Goal: Task Accomplishment & Management: Complete application form

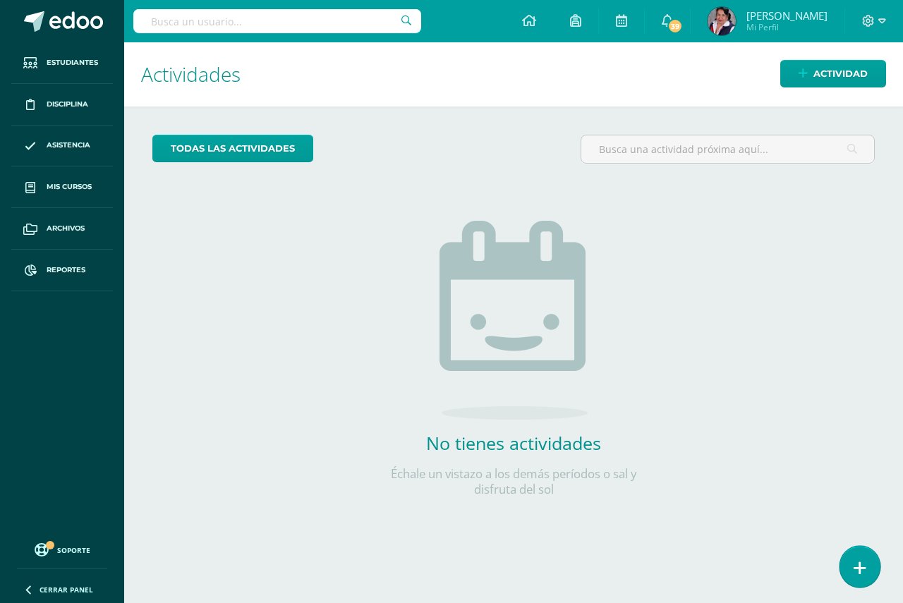
click at [854, 564] on icon at bounding box center [860, 568] width 13 height 16
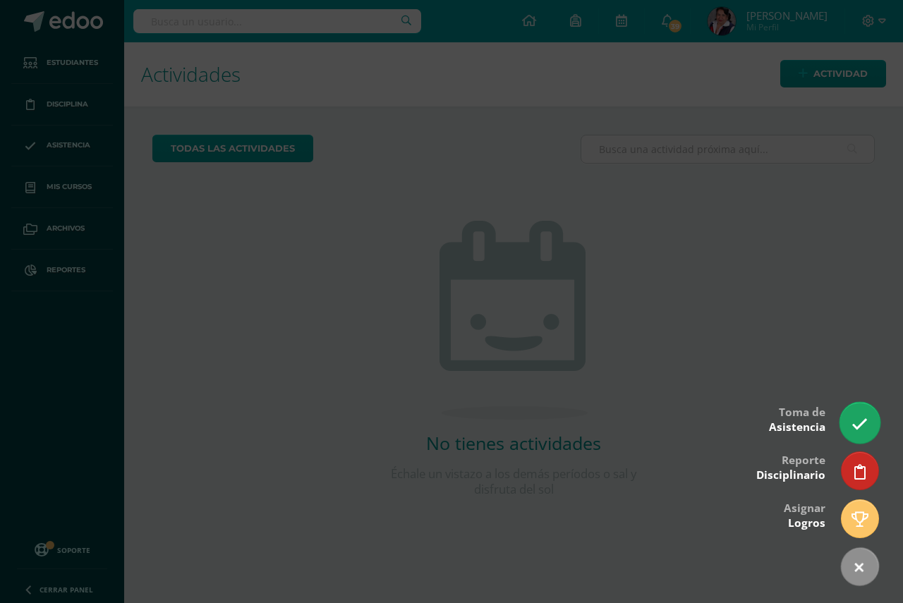
click at [856, 420] on icon at bounding box center [859, 424] width 16 height 16
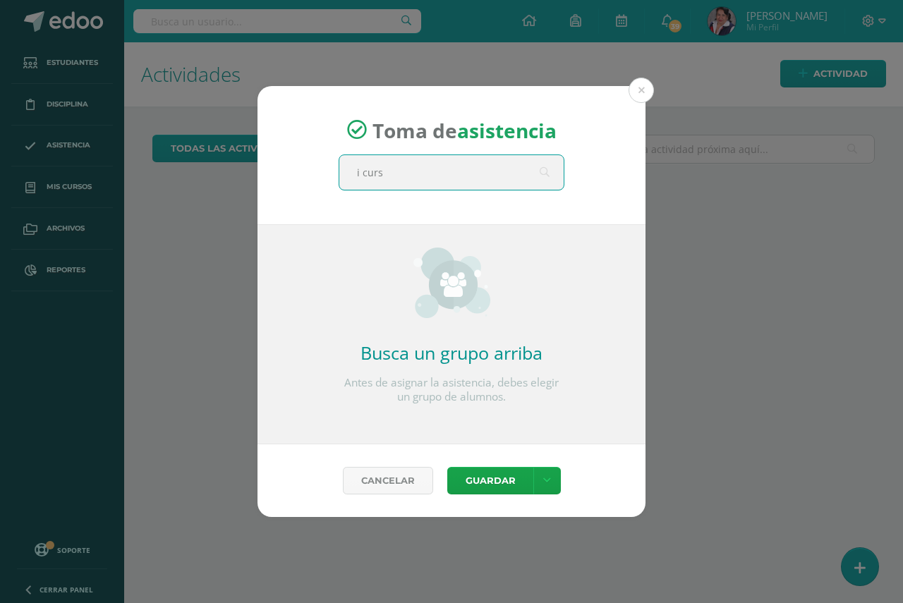
type input "i curso"
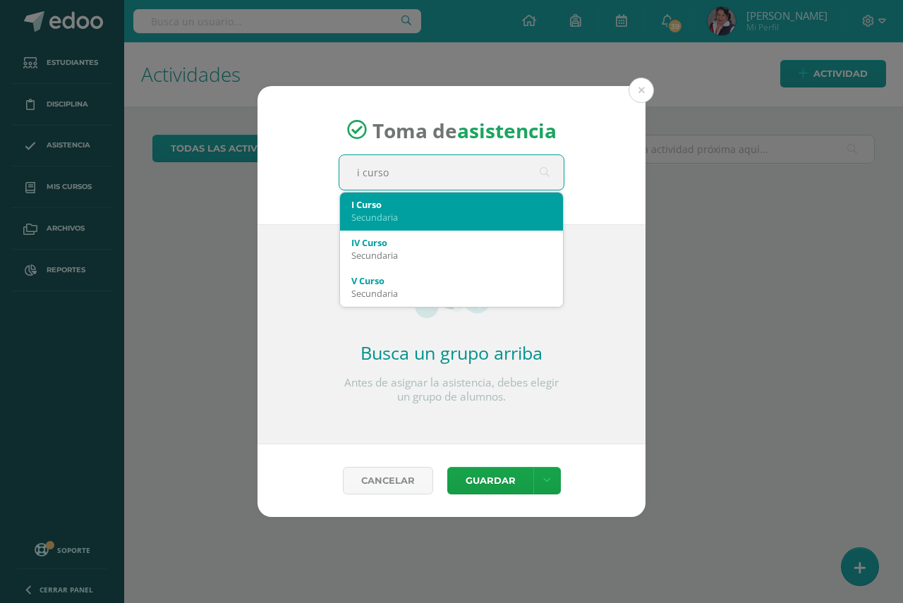
click at [449, 208] on div "I Curso" at bounding box center [451, 204] width 200 height 13
click at [449, 143] on span "Toma de asistencia" at bounding box center [464, 129] width 184 height 27
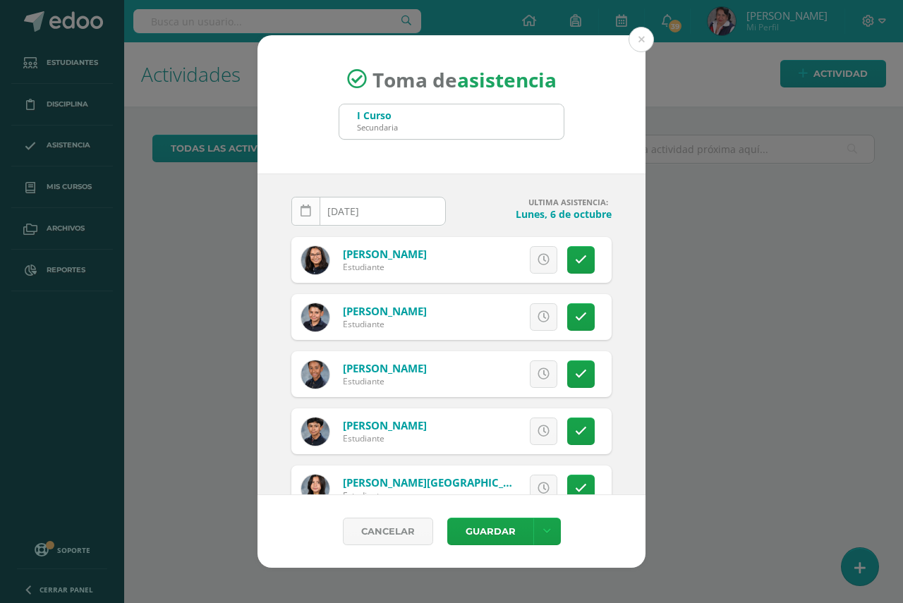
click at [309, 214] on icon at bounding box center [305, 211] width 11 height 12
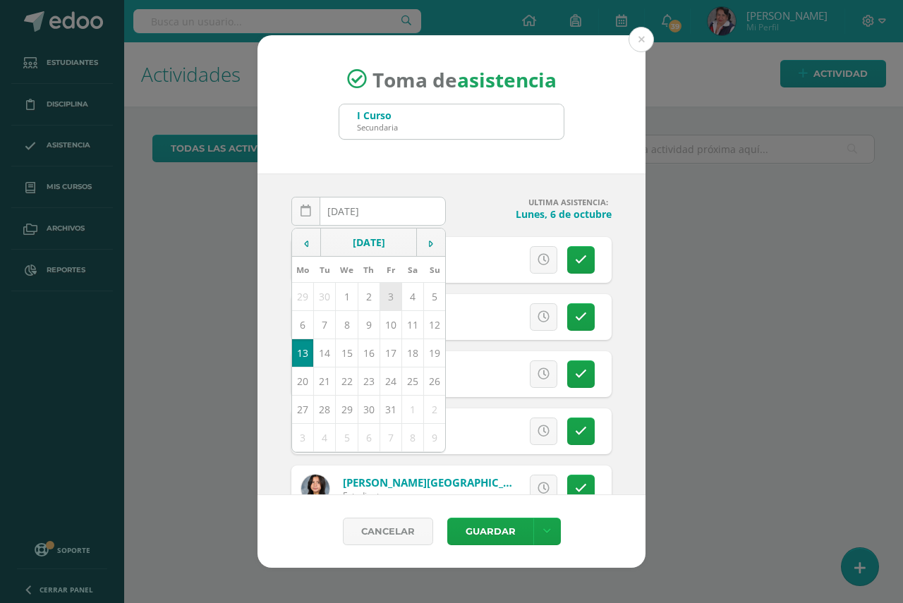
click at [387, 303] on td "3" at bounding box center [390, 297] width 22 height 28
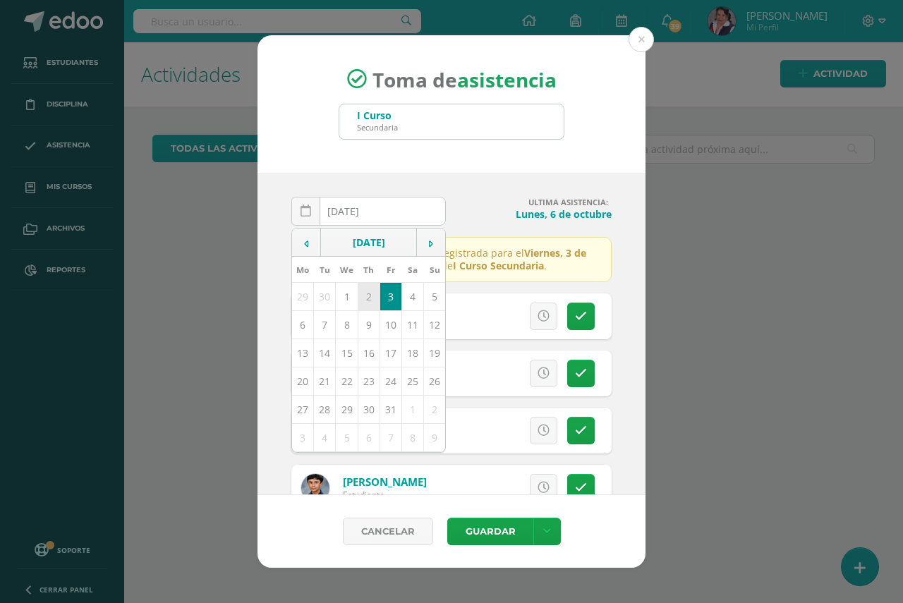
click at [366, 300] on td "2" at bounding box center [369, 297] width 22 height 28
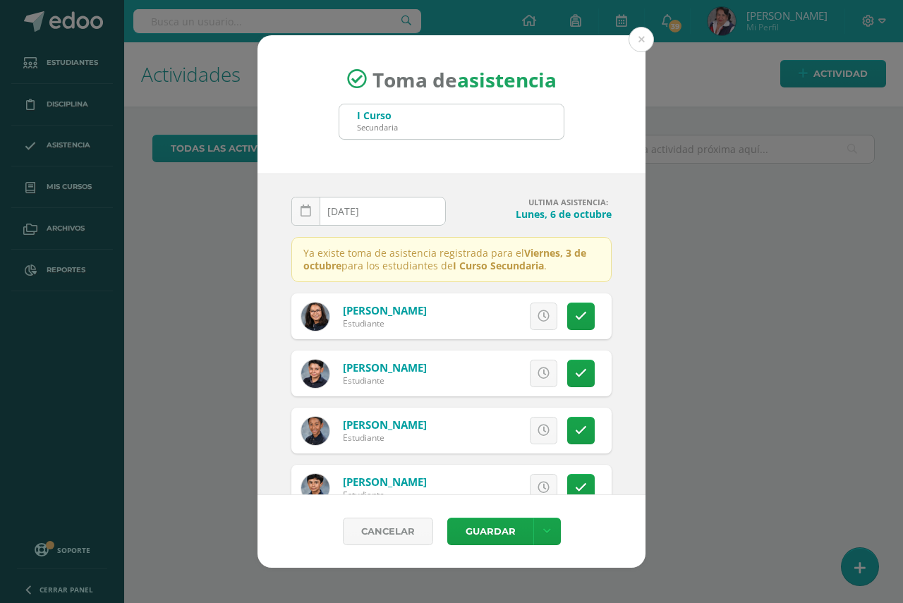
click at [366, 282] on td "2" at bounding box center [369, 268] width 22 height 28
click at [302, 216] on icon at bounding box center [305, 211] width 11 height 12
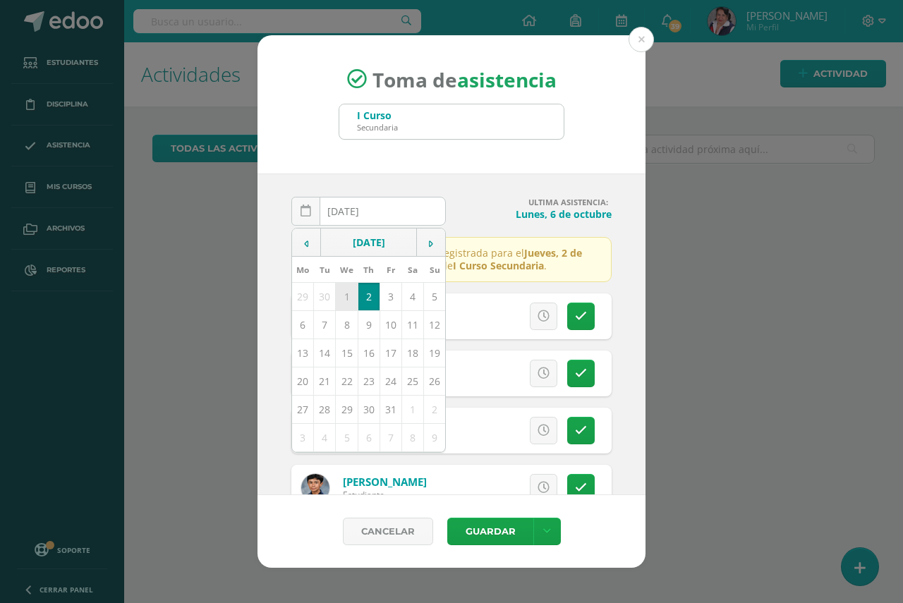
click at [340, 295] on td "1" at bounding box center [347, 297] width 22 height 28
click at [322, 295] on td "30" at bounding box center [325, 297] width 22 height 28
click at [305, 295] on td "29" at bounding box center [303, 297] width 22 height 28
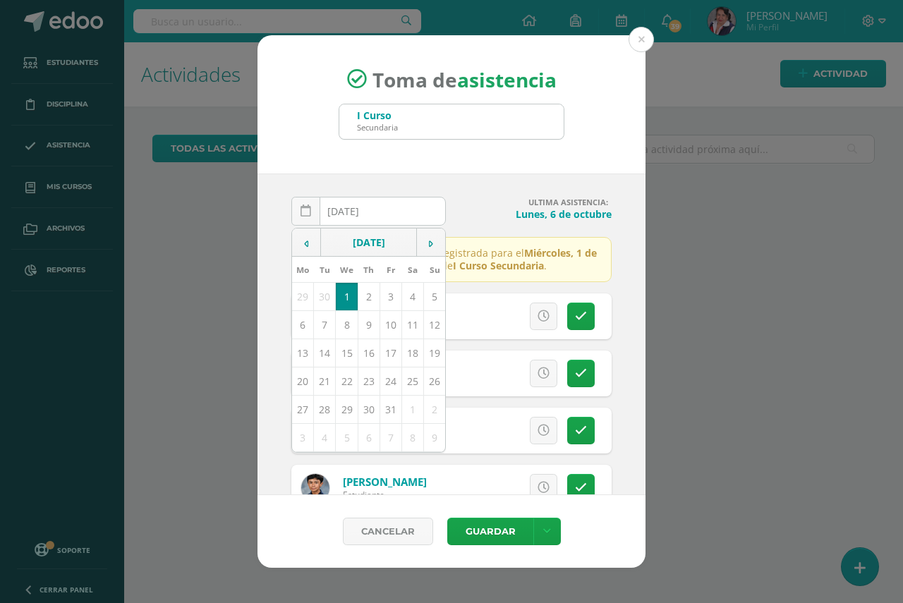
click at [305, 295] on td "29" at bounding box center [303, 297] width 22 height 28
click at [305, 207] on icon at bounding box center [305, 211] width 11 height 12
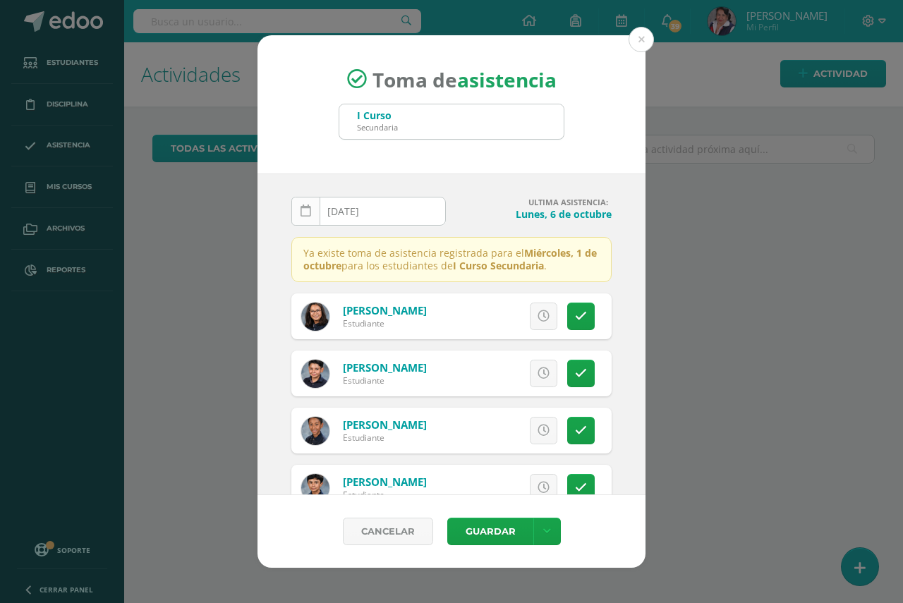
click at [305, 207] on icon at bounding box center [305, 211] width 11 height 12
click at [305, 207] on div "[DATE] October, 2025 Mo Tu We Th Fr Sa Su 29 30 1 2 3 4 5 6 7 8 9 10 11 12 13 1…" at bounding box center [368, 217] width 154 height 40
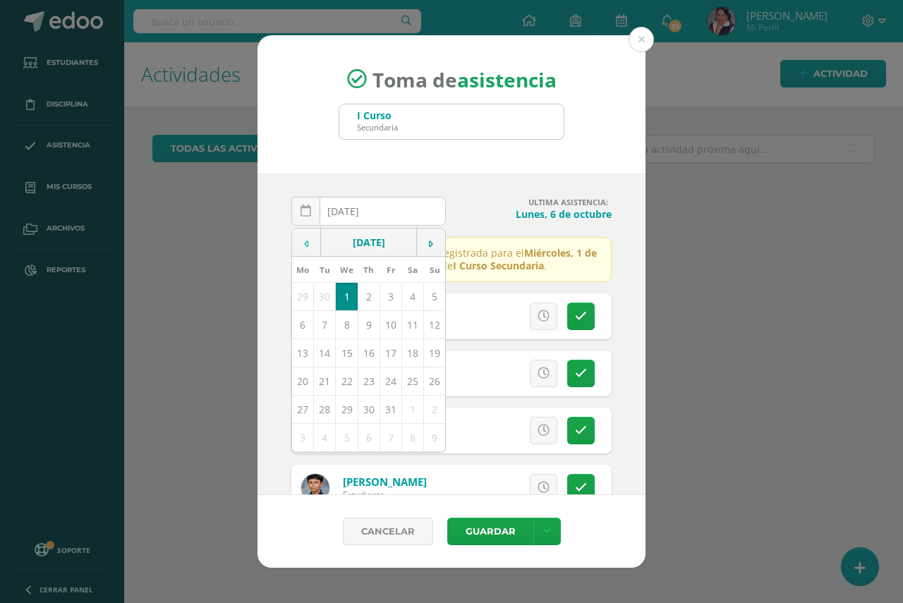
click at [307, 246] on icon at bounding box center [306, 244] width 4 height 10
click at [387, 383] on td "26" at bounding box center [390, 382] width 22 height 28
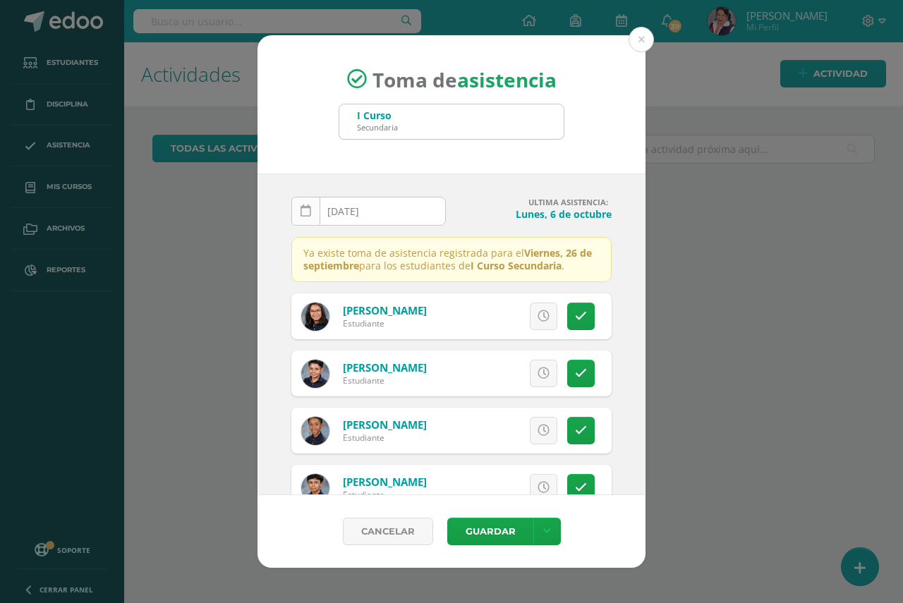
click at [308, 213] on icon at bounding box center [305, 211] width 11 height 12
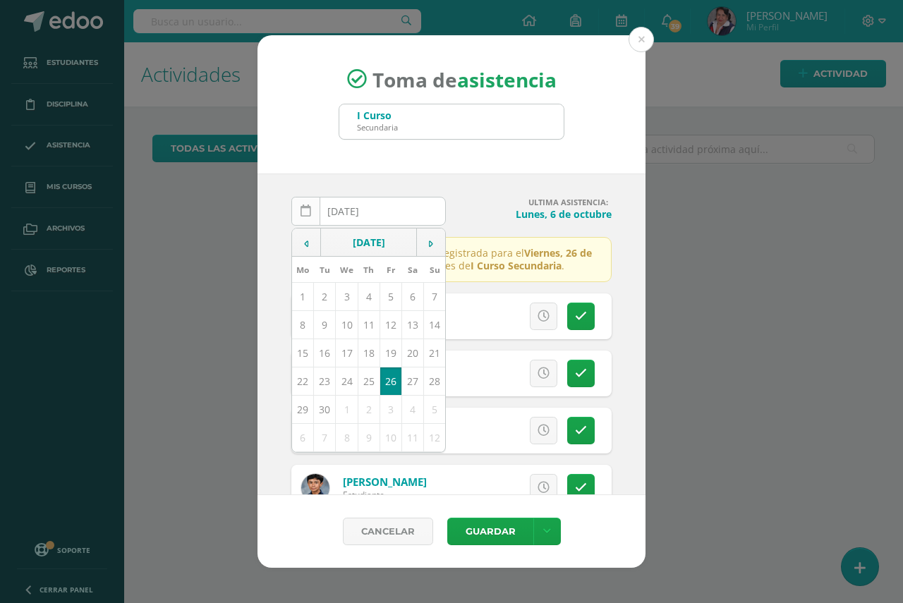
click at [308, 213] on icon at bounding box center [305, 211] width 11 height 12
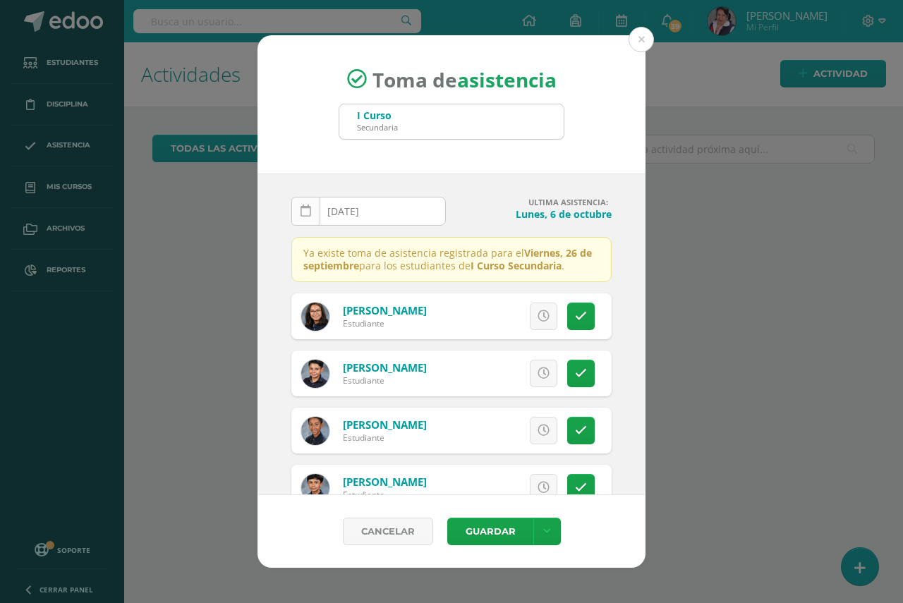
click at [305, 205] on icon at bounding box center [305, 211] width 11 height 12
click at [305, 211] on icon at bounding box center [305, 211] width 11 height 12
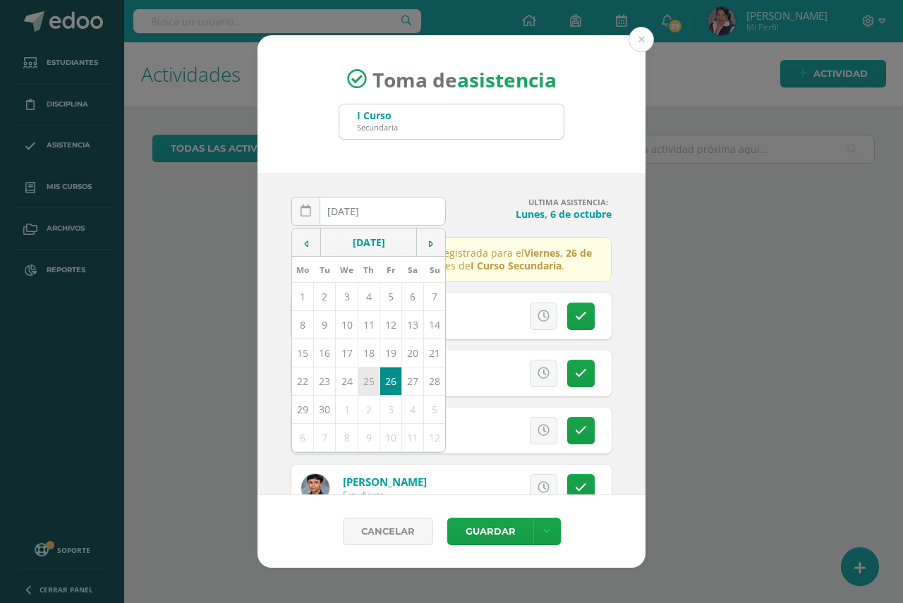
click at [367, 381] on td "25" at bounding box center [369, 382] width 22 height 28
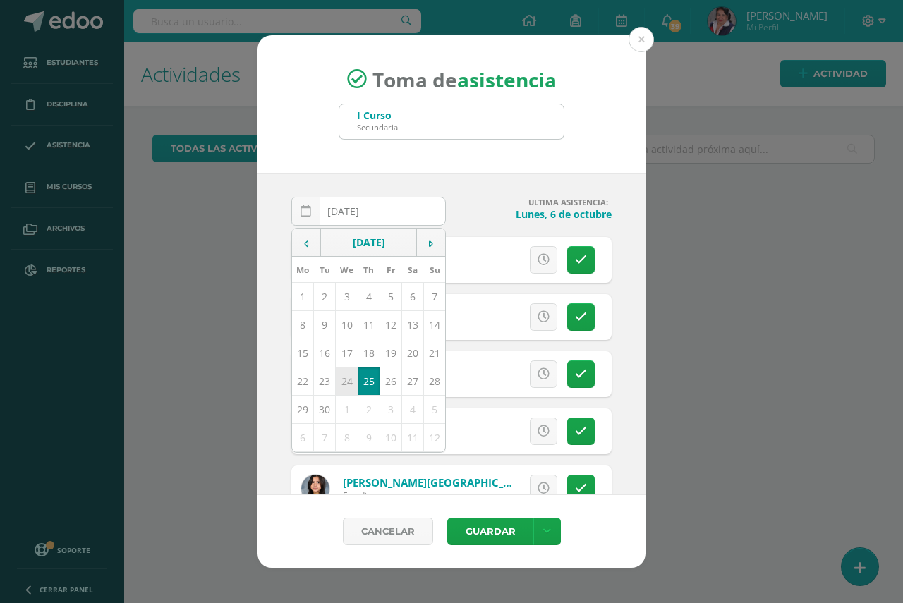
click at [341, 379] on td "24" at bounding box center [347, 382] width 22 height 28
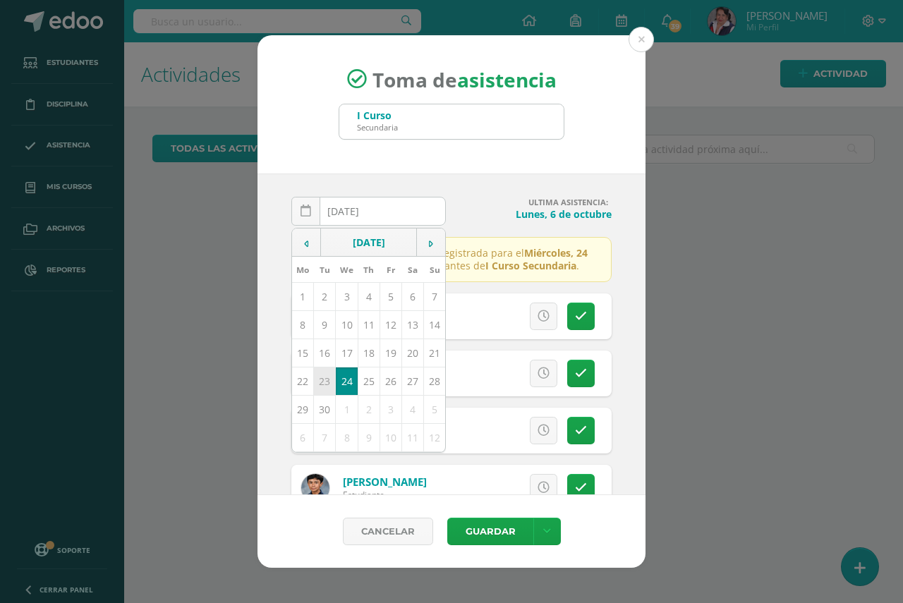
click at [320, 379] on td "23" at bounding box center [325, 382] width 22 height 28
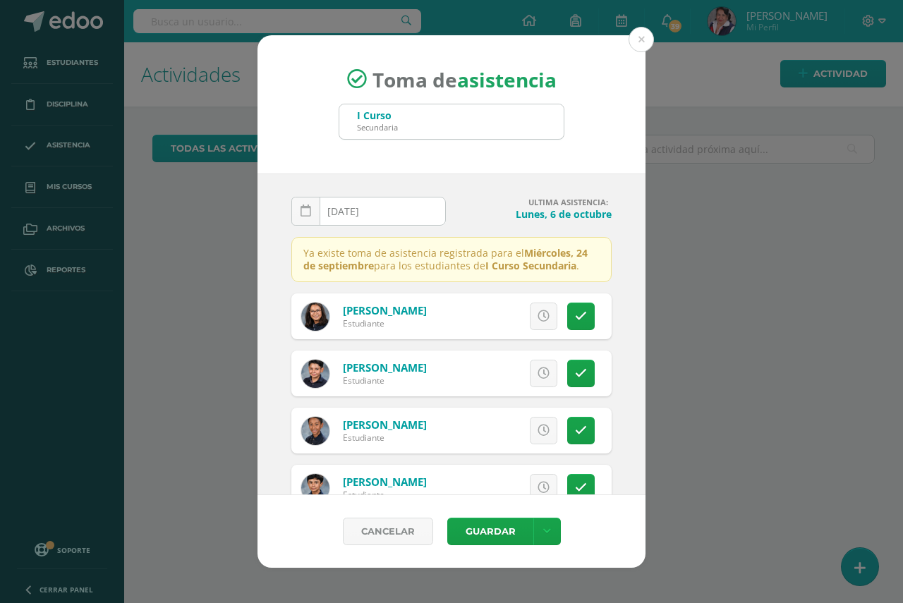
click at [320, 367] on td "23" at bounding box center [325, 353] width 22 height 28
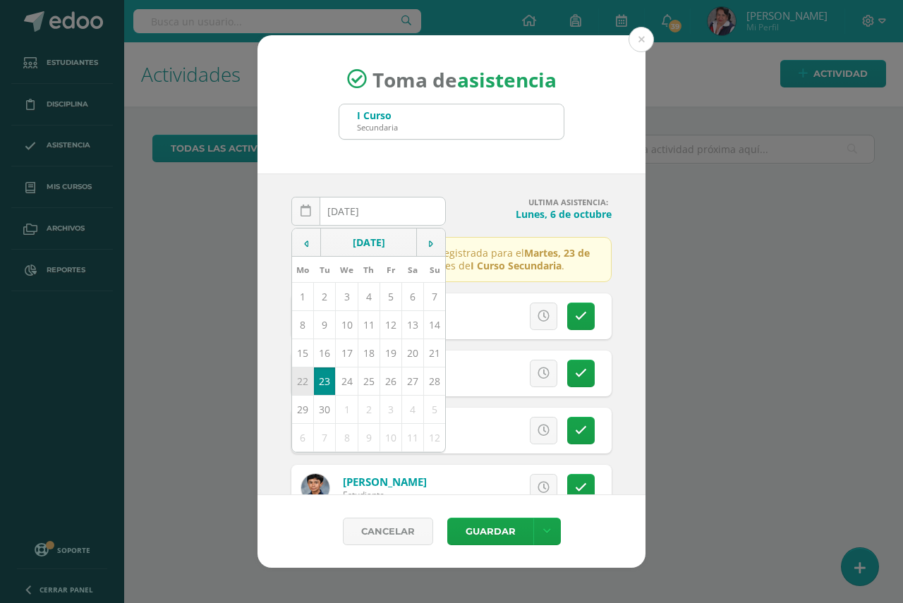
click at [302, 381] on td "22" at bounding box center [303, 382] width 22 height 28
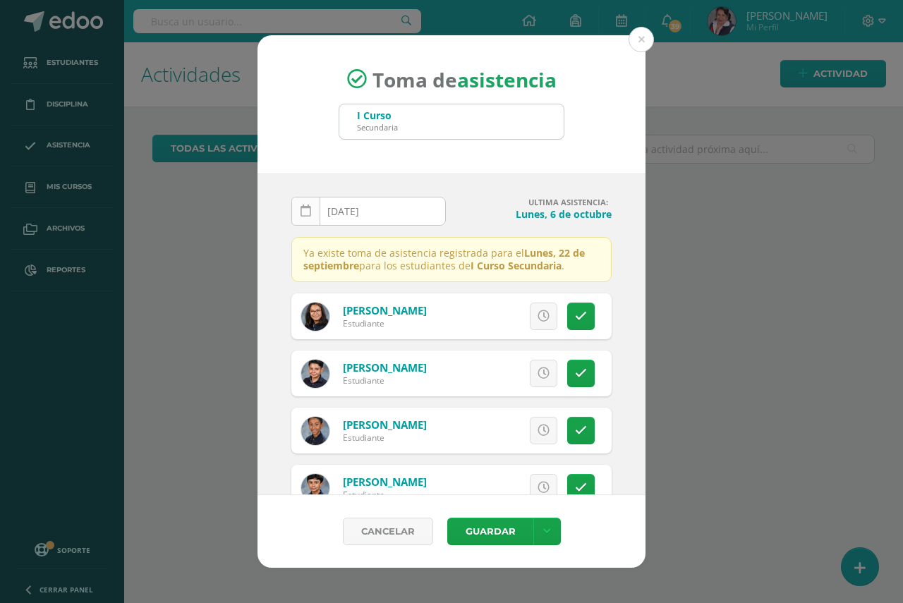
click at [306, 214] on icon at bounding box center [305, 211] width 11 height 12
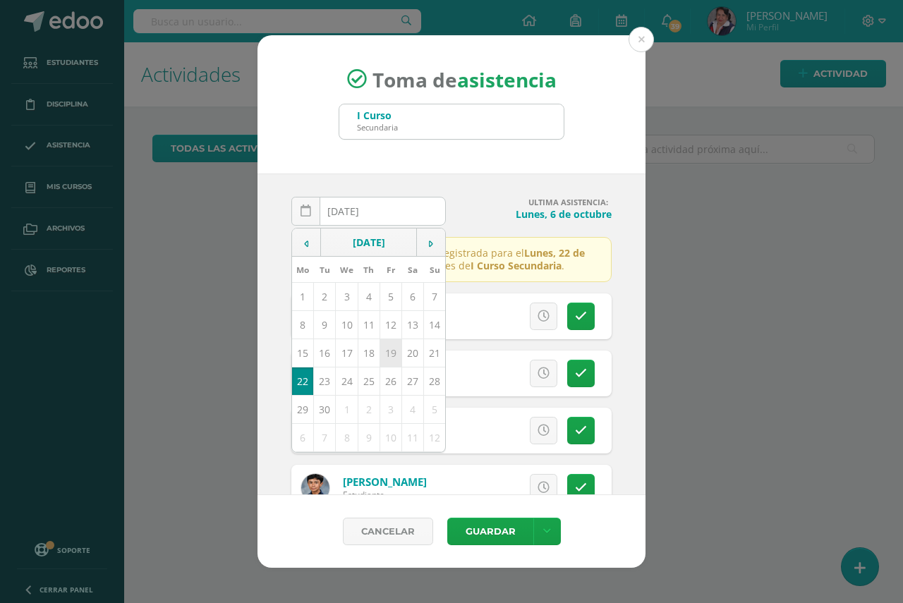
click at [387, 358] on td "19" at bounding box center [390, 353] width 22 height 28
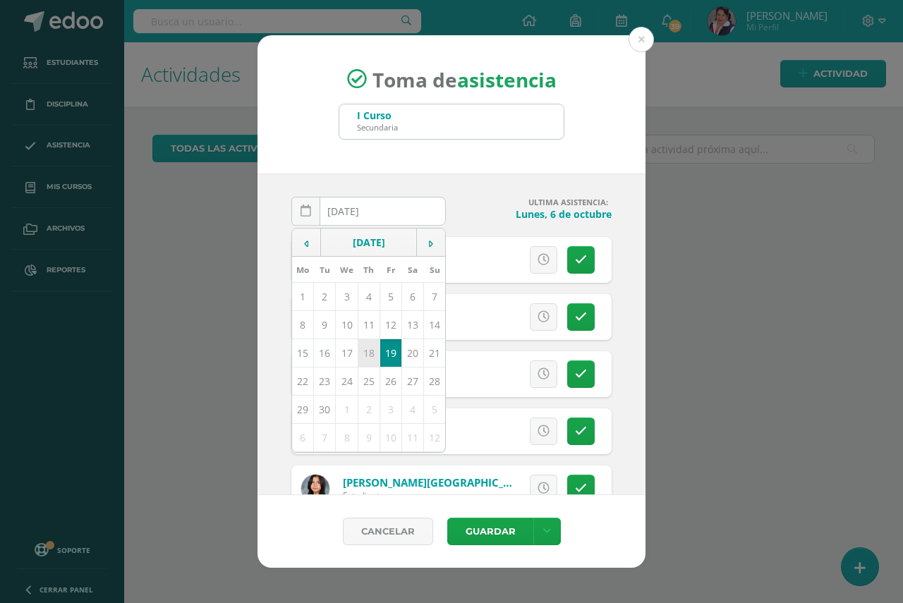
click at [370, 358] on td "18" at bounding box center [369, 353] width 22 height 28
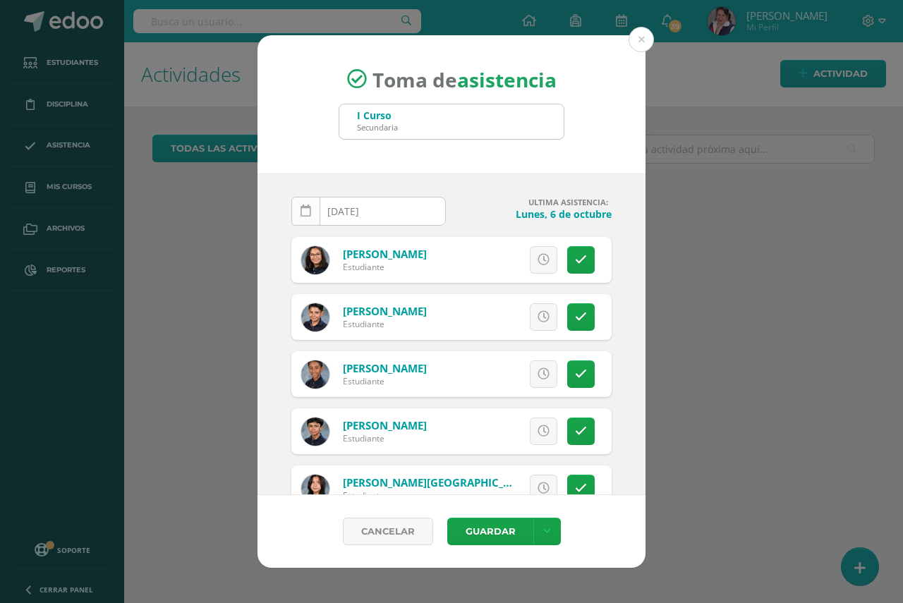
click at [301, 214] on icon at bounding box center [305, 211] width 11 height 12
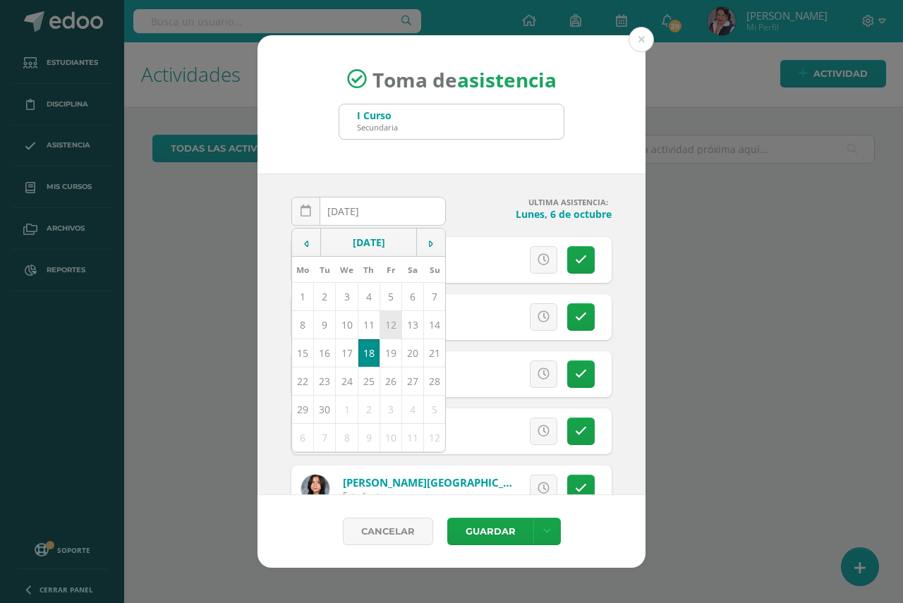
click at [389, 327] on td "12" at bounding box center [390, 325] width 22 height 28
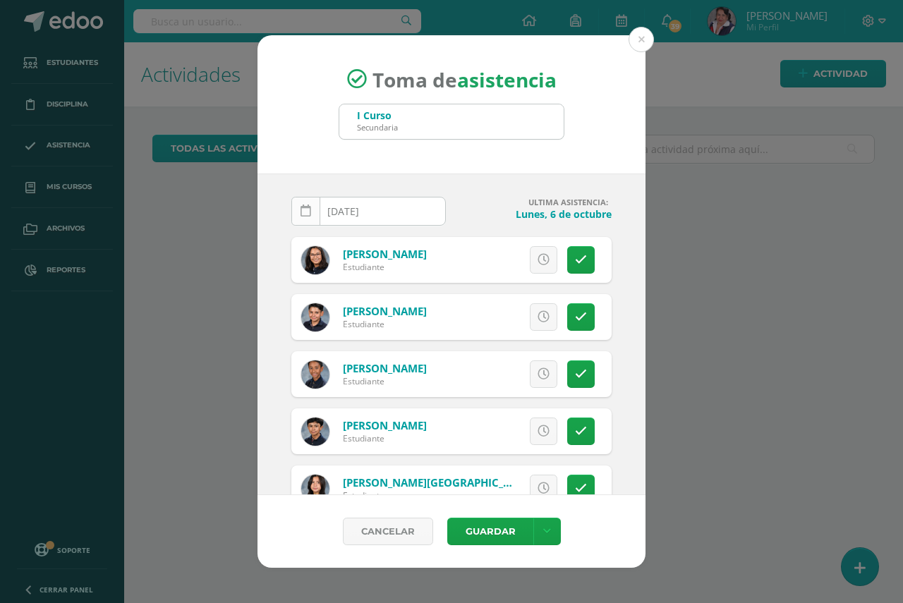
click at [304, 218] on link at bounding box center [305, 211] width 29 height 29
click at [304, 218] on div "[DATE] September, 2025 Mo Tu We Th Fr Sa Su 1 2 3 4 5 6 7 8 9 10 11 12 13 14 15…" at bounding box center [368, 217] width 154 height 40
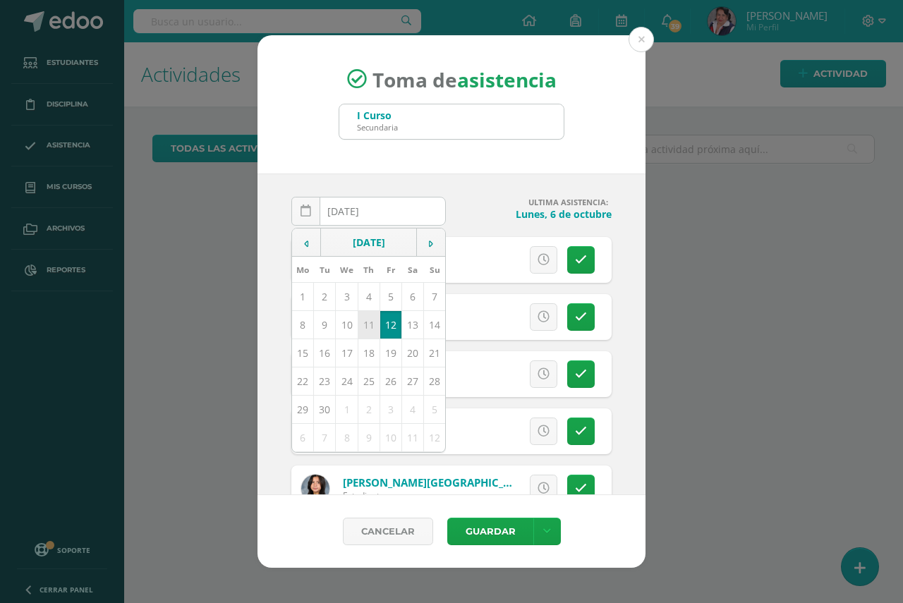
click at [364, 327] on td "11" at bounding box center [369, 325] width 22 height 28
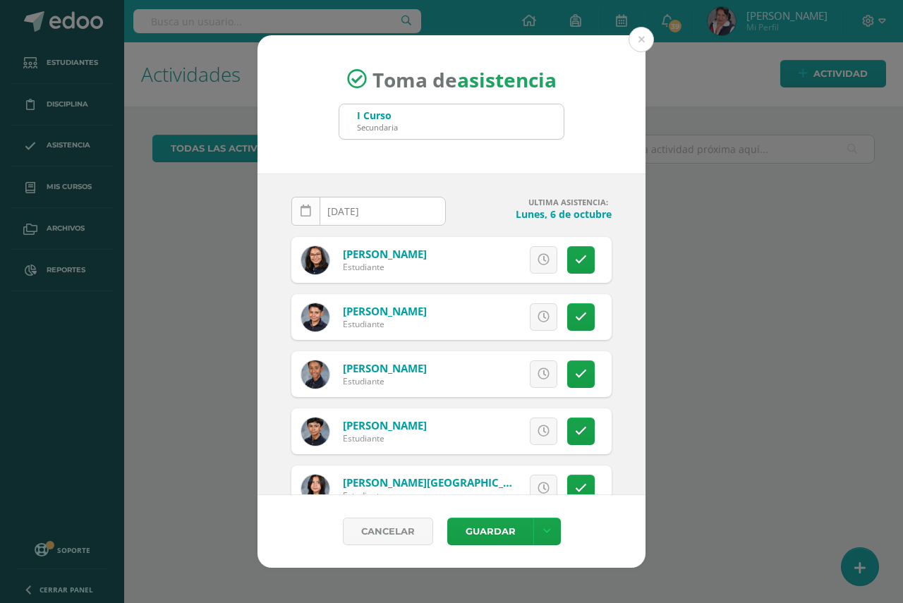
click at [305, 207] on icon at bounding box center [305, 211] width 11 height 12
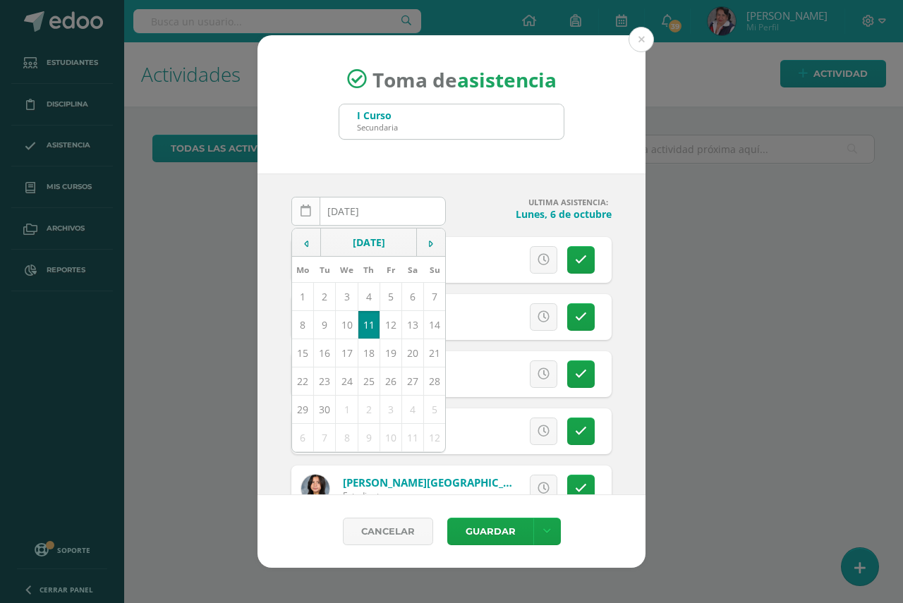
click at [305, 207] on div "[DATE] September, 2025 Mo Tu We Th Fr Sa Su 1 2 3 4 5 6 7 8 9 10 11 12 13 14 15…" at bounding box center [368, 217] width 154 height 40
click at [347, 330] on td "10" at bounding box center [347, 325] width 22 height 28
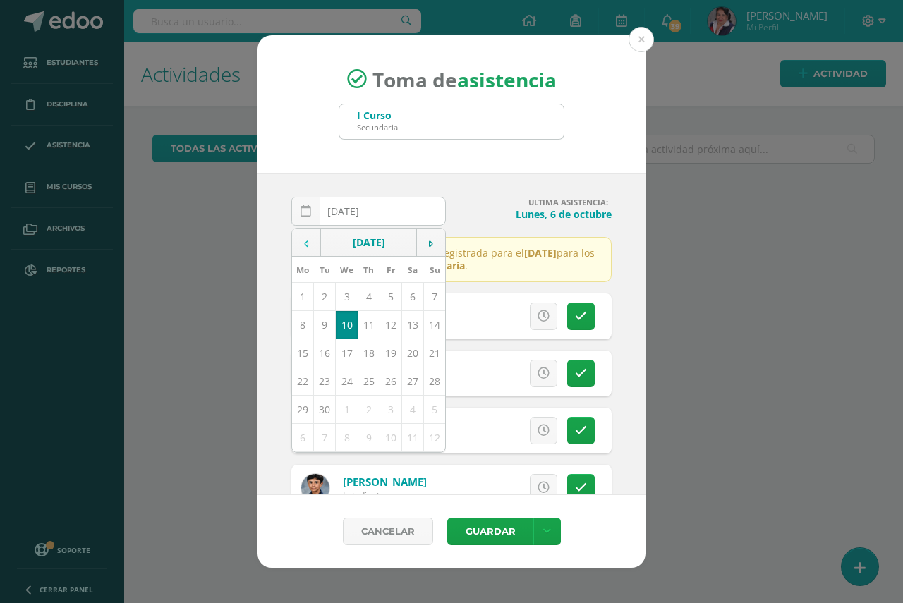
click at [300, 243] on td at bounding box center [306, 243] width 29 height 28
click at [321, 327] on td "8" at bounding box center [325, 325] width 22 height 28
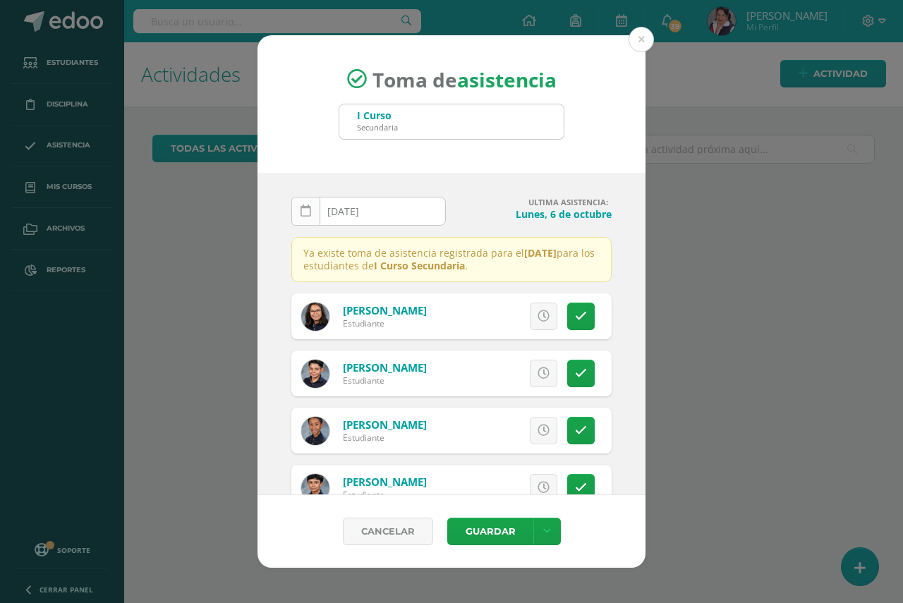
click at [311, 207] on link at bounding box center [305, 211] width 29 height 29
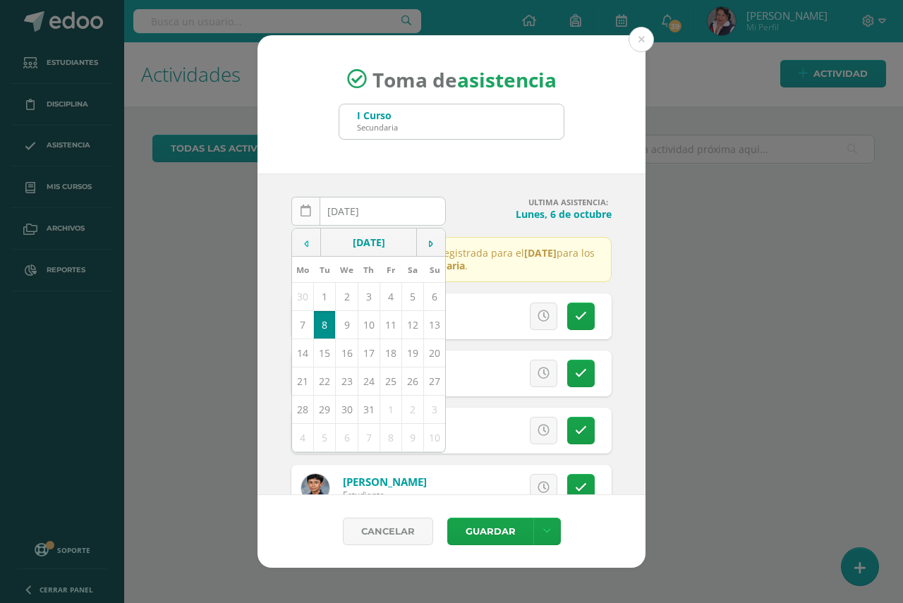
click at [311, 207] on div "[DATE] July, 2025 Mo Tu We Th Fr Sa Su 30 1 2 3 4 5 6 7 8 9 10 11 12 13 14 15 1…" at bounding box center [368, 217] width 154 height 40
click at [428, 244] on td at bounding box center [431, 243] width 29 height 28
click at [387, 327] on td "12" at bounding box center [390, 325] width 22 height 28
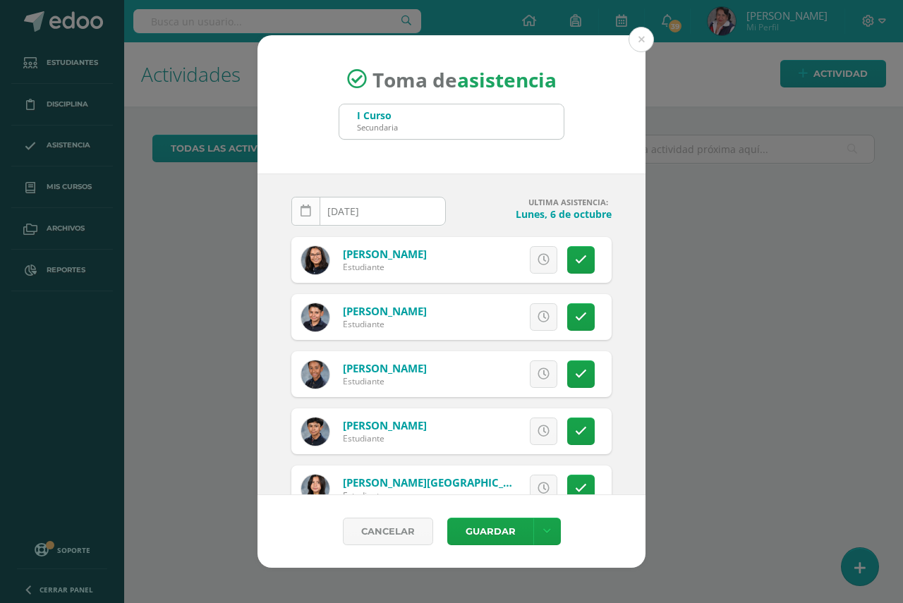
click at [306, 208] on icon at bounding box center [305, 211] width 11 height 12
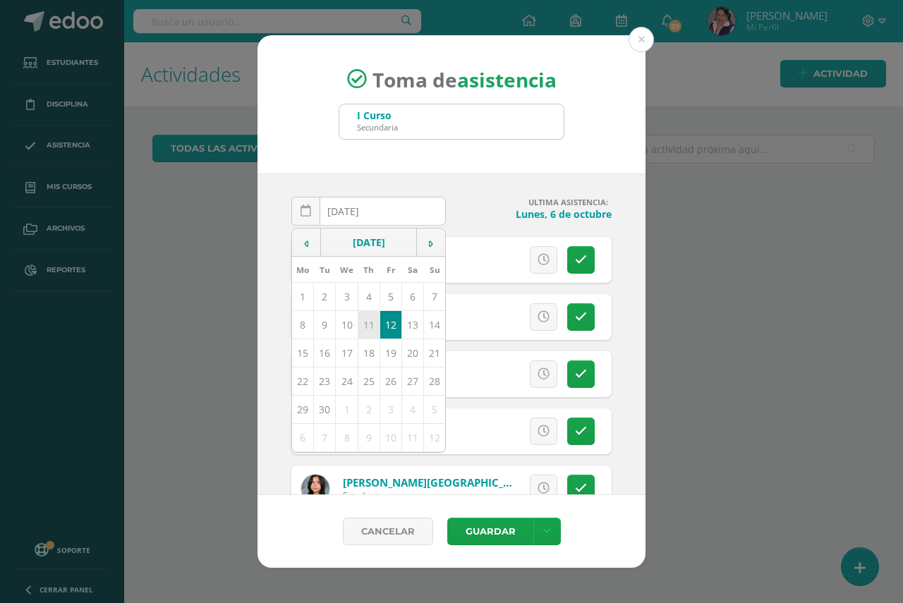
click at [365, 330] on td "11" at bounding box center [369, 325] width 22 height 28
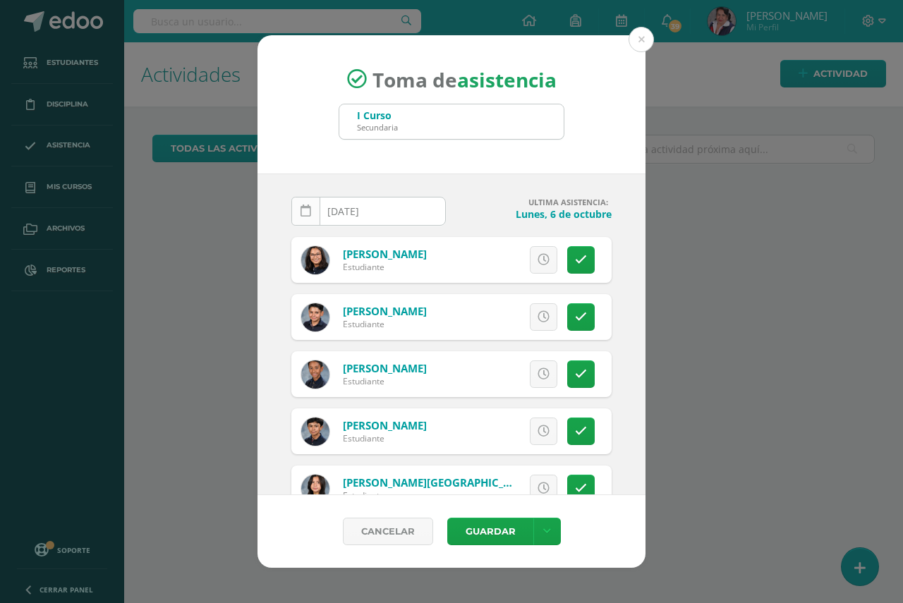
click at [303, 212] on icon at bounding box center [305, 211] width 11 height 12
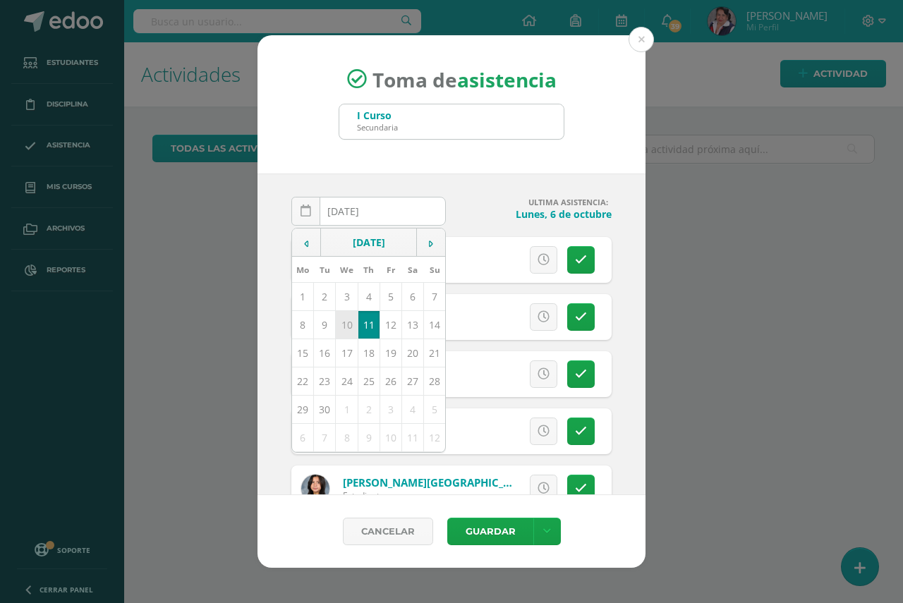
click at [345, 330] on td "10" at bounding box center [347, 325] width 22 height 28
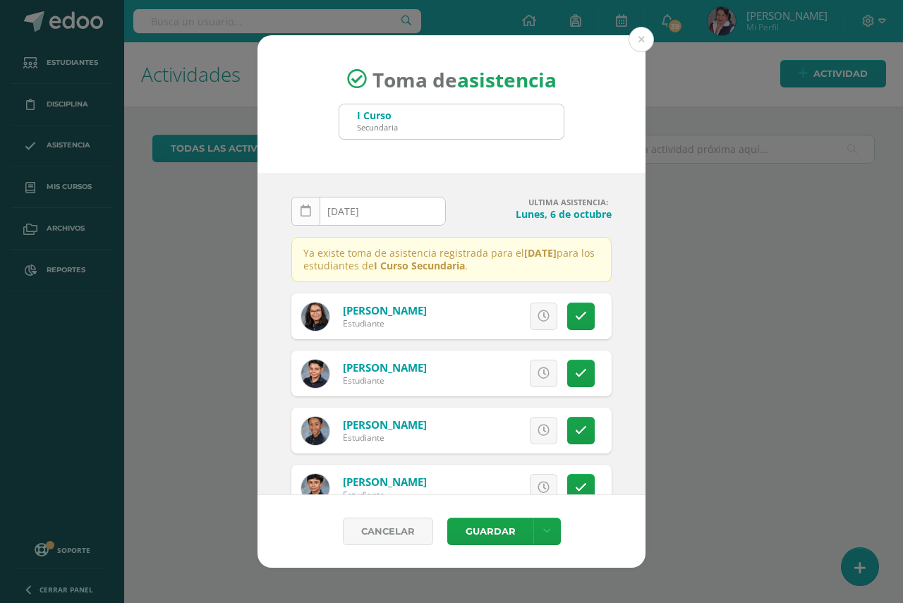
click at [310, 217] on icon at bounding box center [305, 211] width 11 height 12
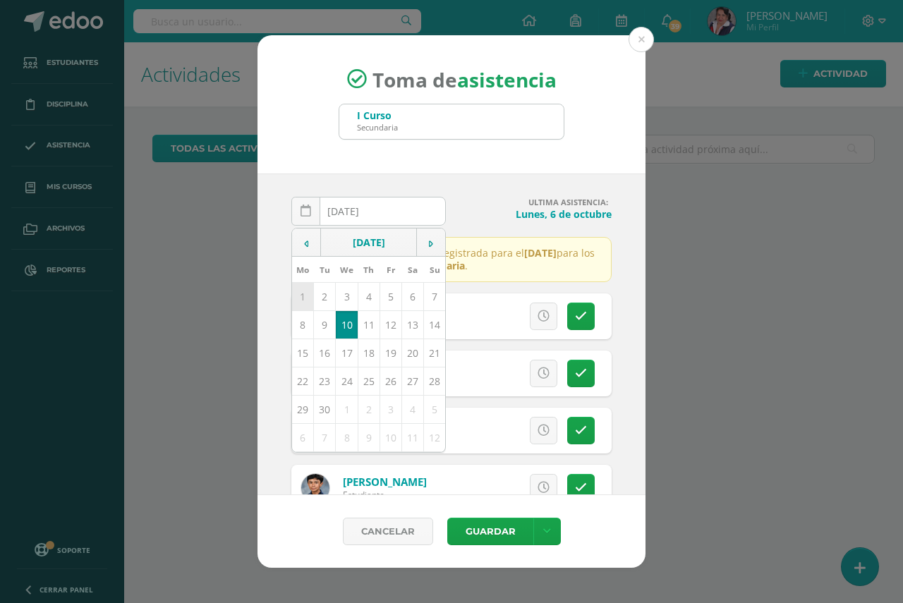
click at [303, 298] on td "1" at bounding box center [303, 297] width 22 height 28
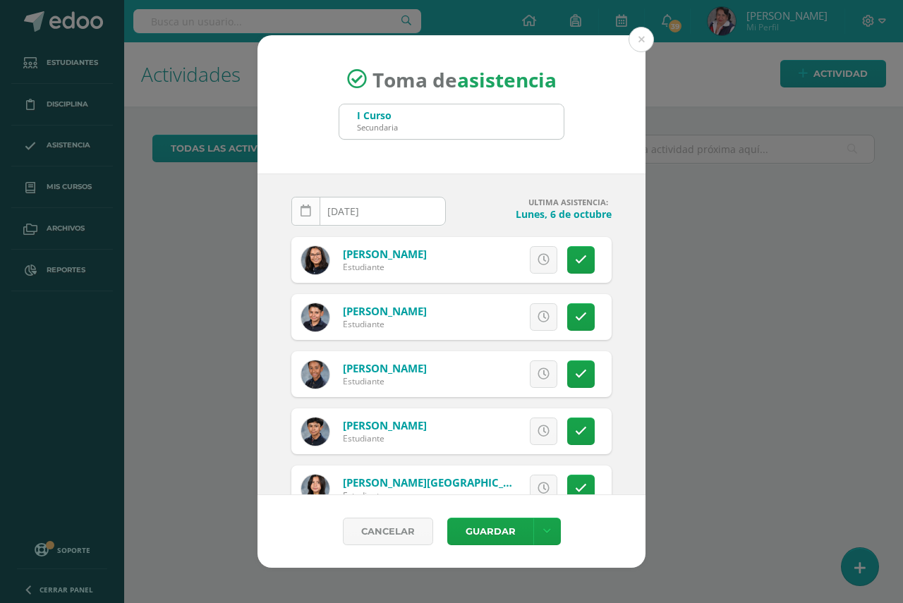
click at [305, 212] on icon at bounding box center [305, 211] width 11 height 12
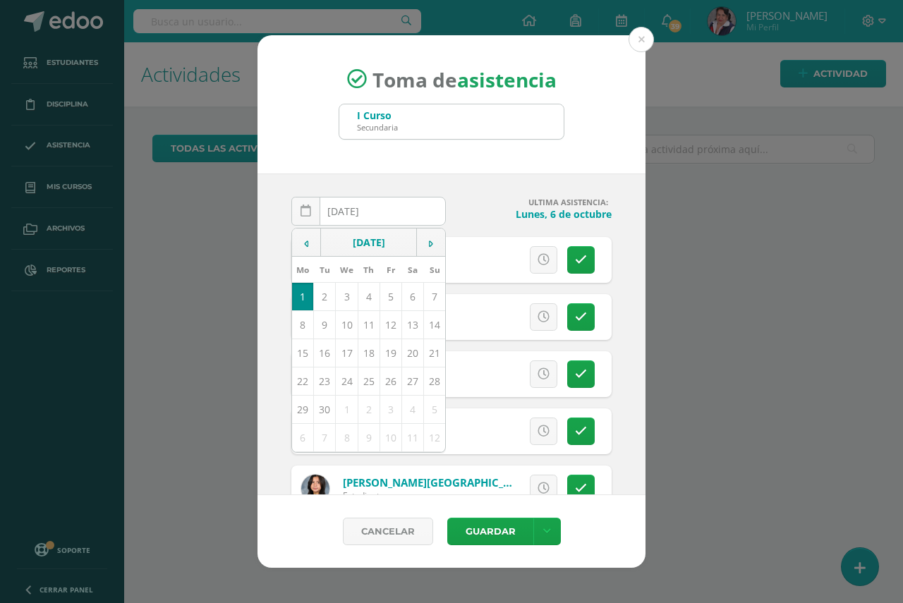
click at [300, 296] on td "1" at bounding box center [303, 297] width 22 height 28
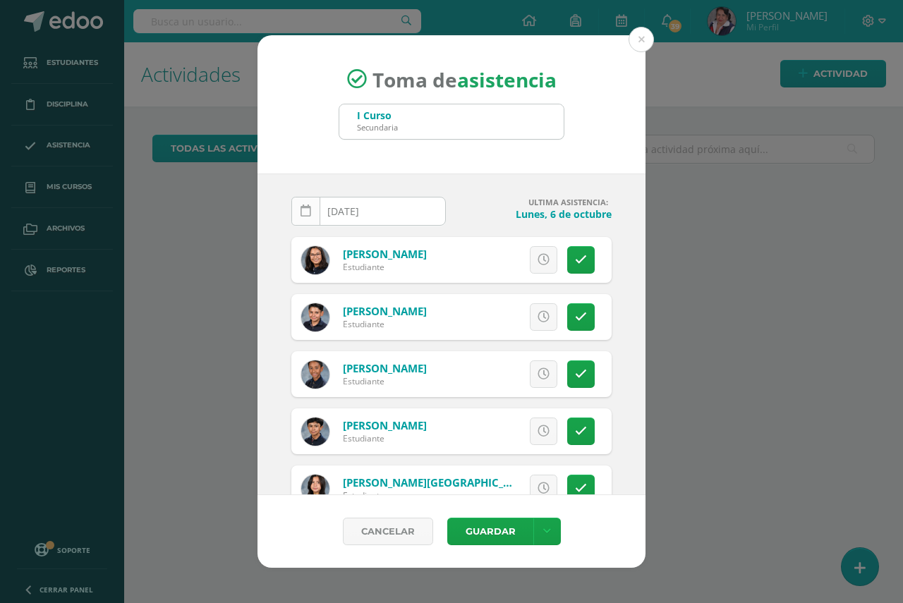
click at [305, 209] on icon at bounding box center [305, 211] width 11 height 12
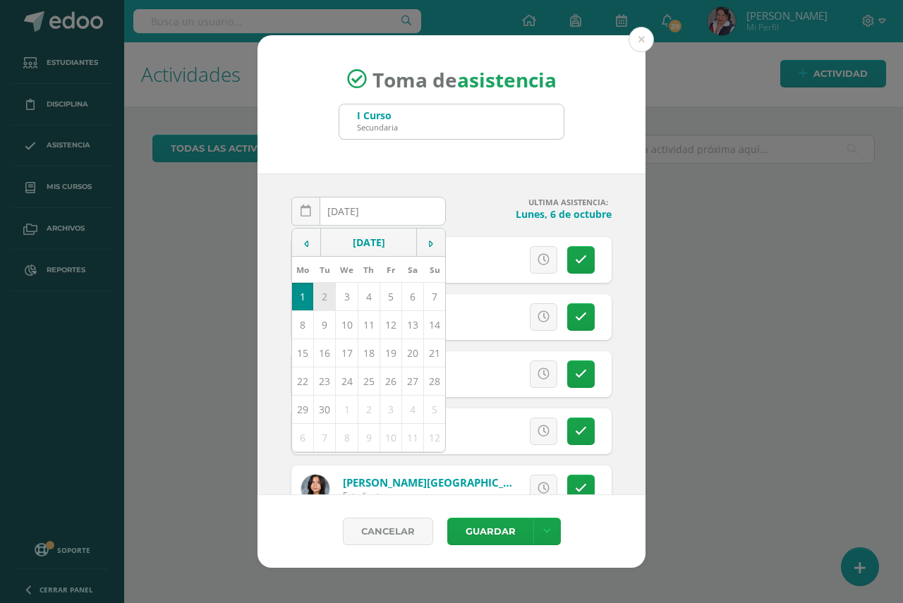
click at [325, 301] on td "2" at bounding box center [325, 297] width 22 height 28
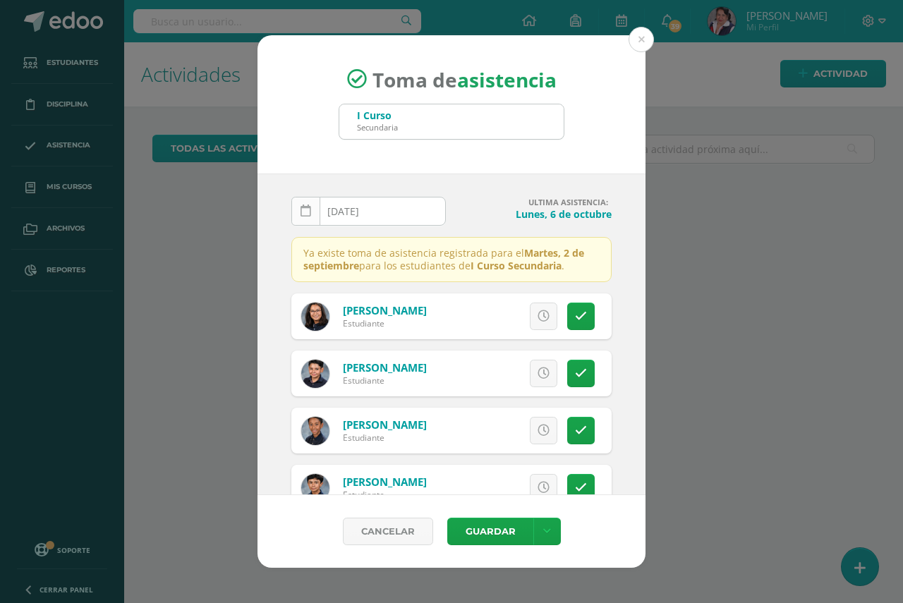
click at [301, 210] on icon at bounding box center [305, 211] width 11 height 12
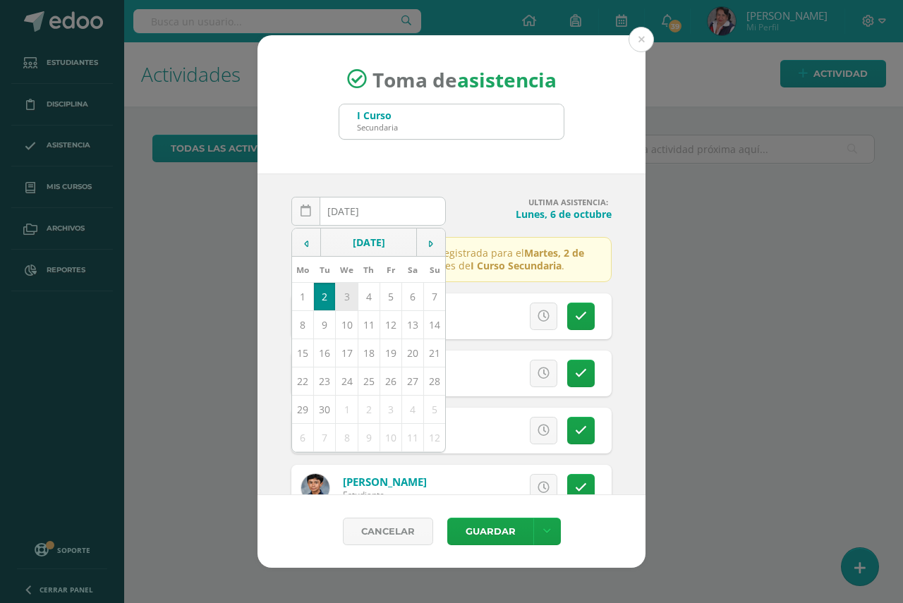
click at [346, 302] on td "3" at bounding box center [347, 297] width 22 height 28
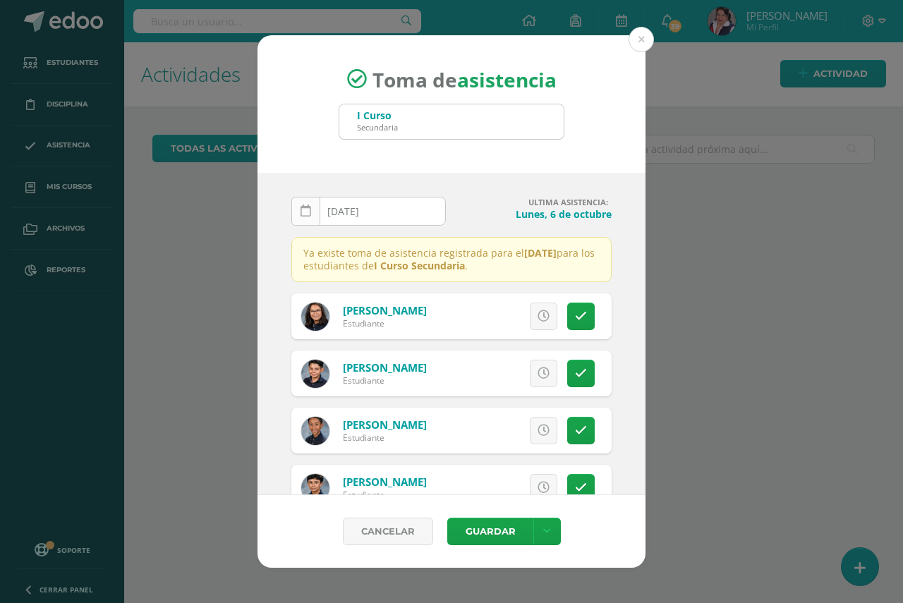
click at [309, 209] on icon at bounding box center [305, 211] width 11 height 12
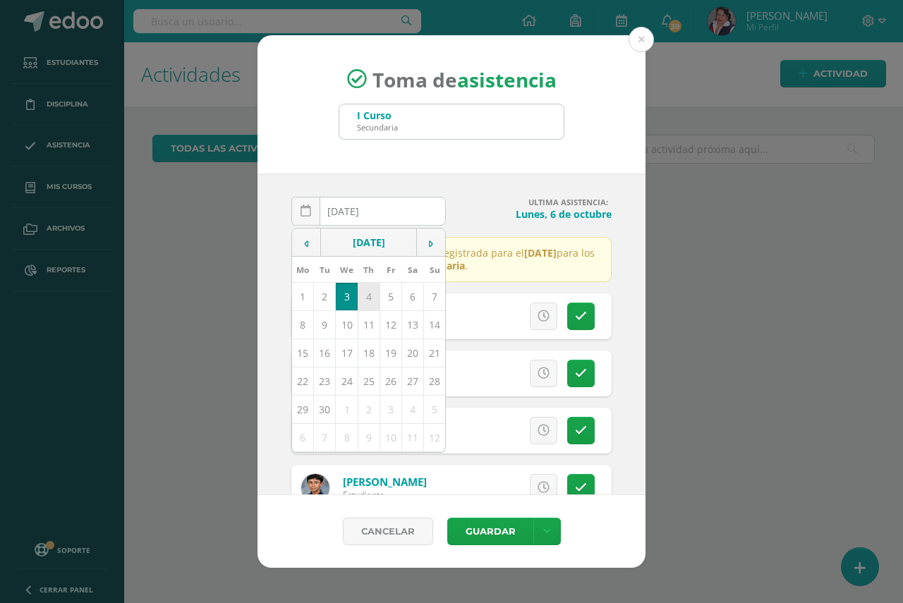
click at [365, 293] on td "4" at bounding box center [369, 297] width 22 height 28
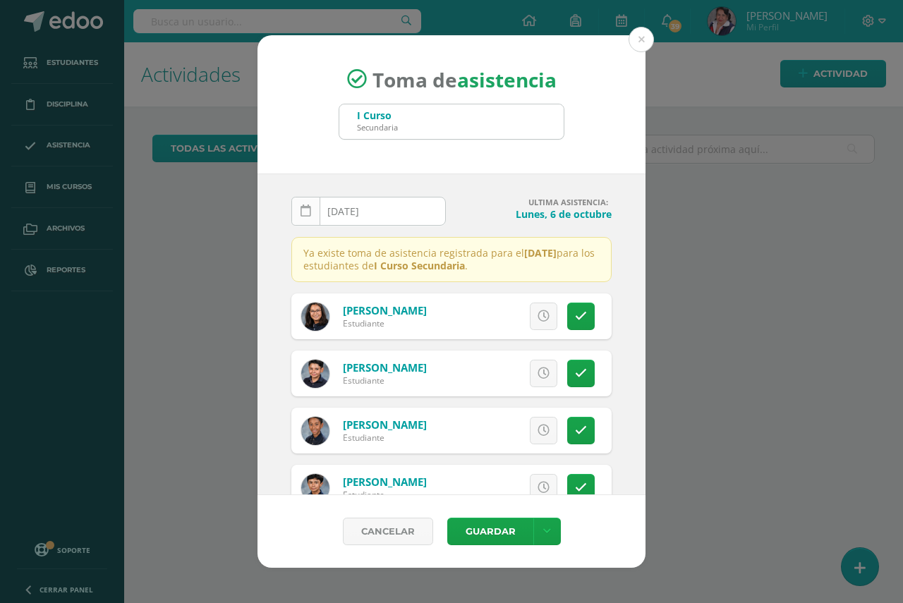
click at [307, 213] on icon at bounding box center [305, 211] width 11 height 12
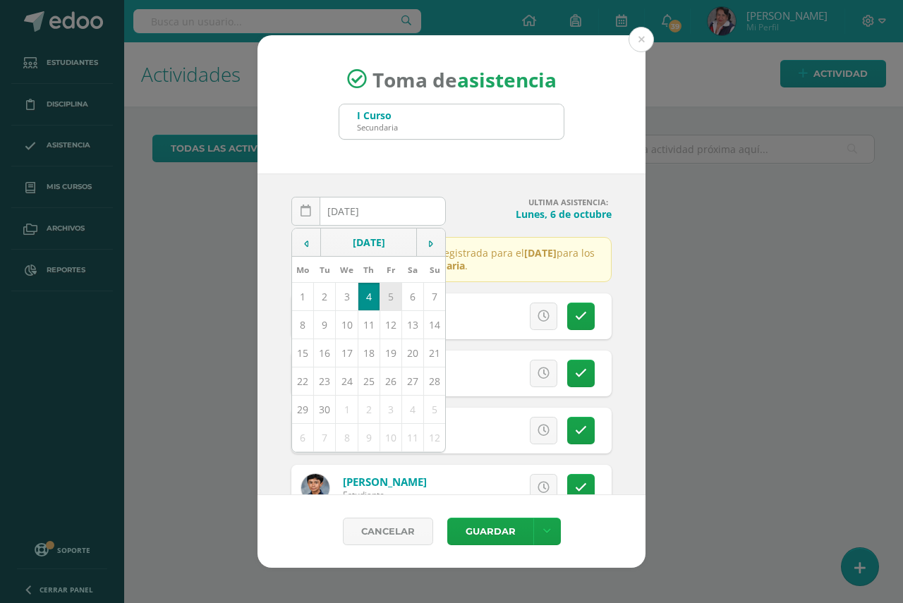
click at [388, 298] on td "5" at bounding box center [390, 297] width 22 height 28
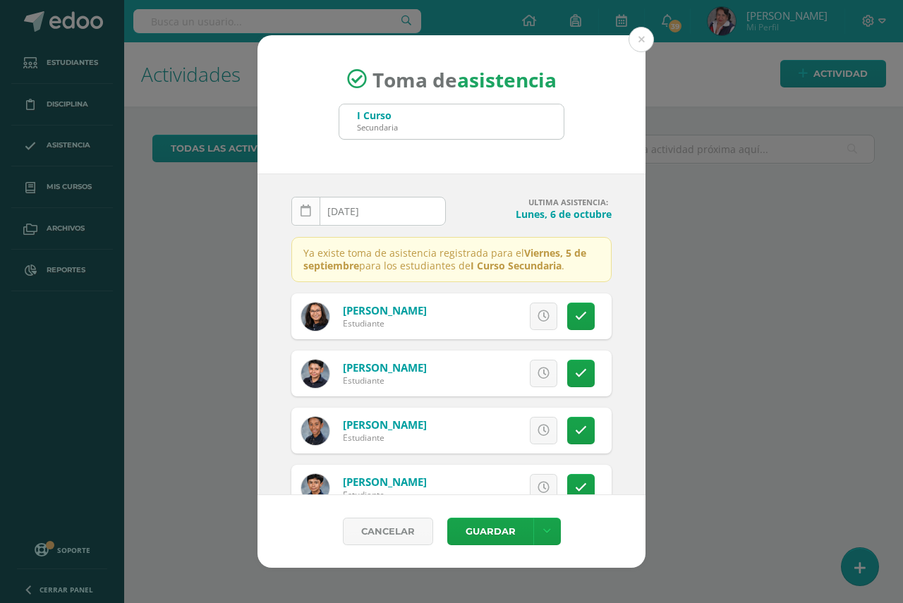
click at [305, 214] on icon at bounding box center [305, 211] width 11 height 12
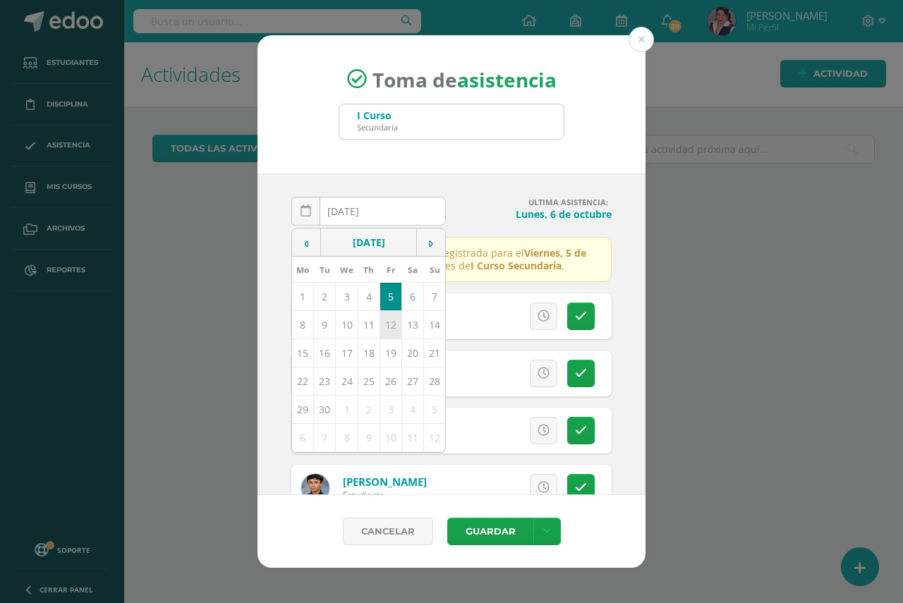
click at [387, 328] on td "12" at bounding box center [390, 325] width 22 height 28
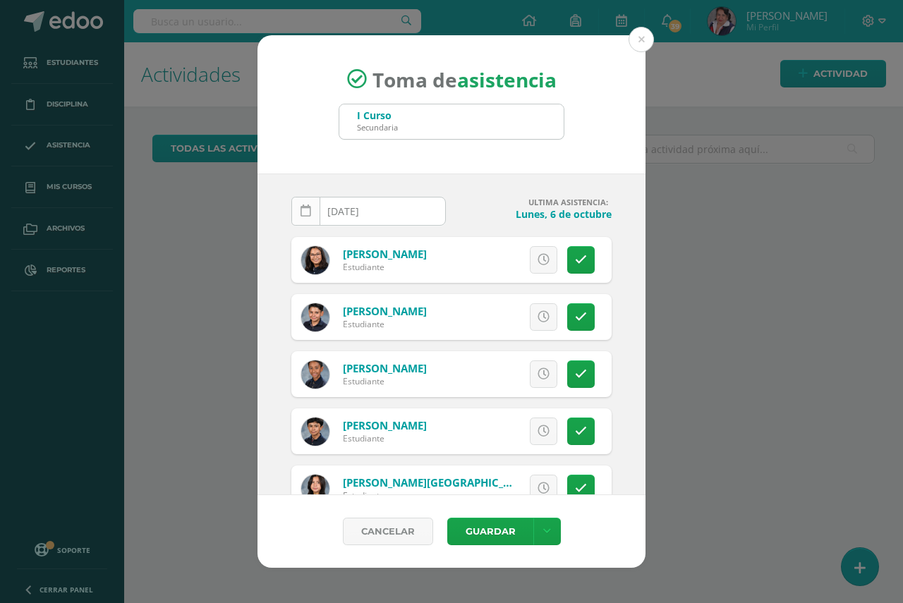
click at [309, 212] on icon at bounding box center [305, 211] width 11 height 12
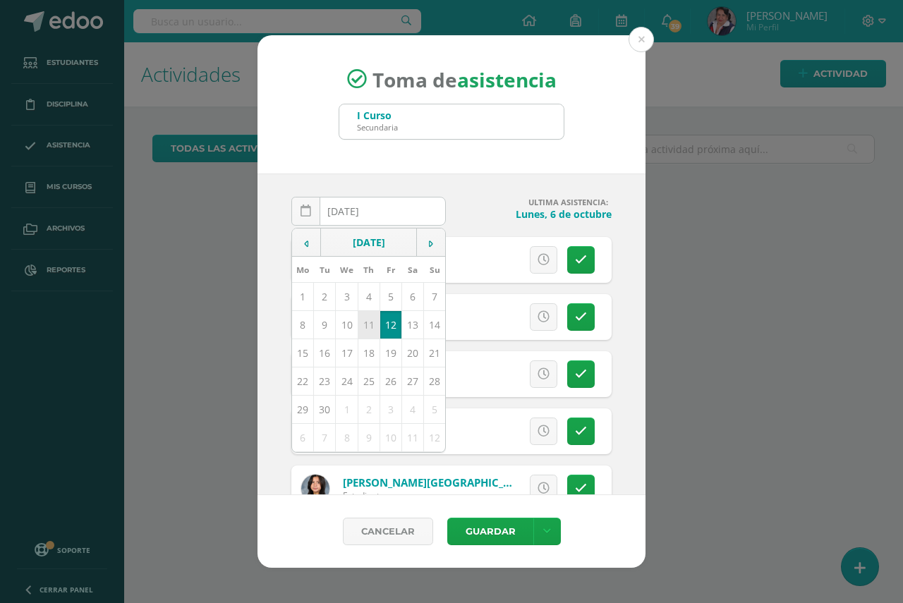
click at [367, 331] on td "11" at bounding box center [369, 325] width 22 height 28
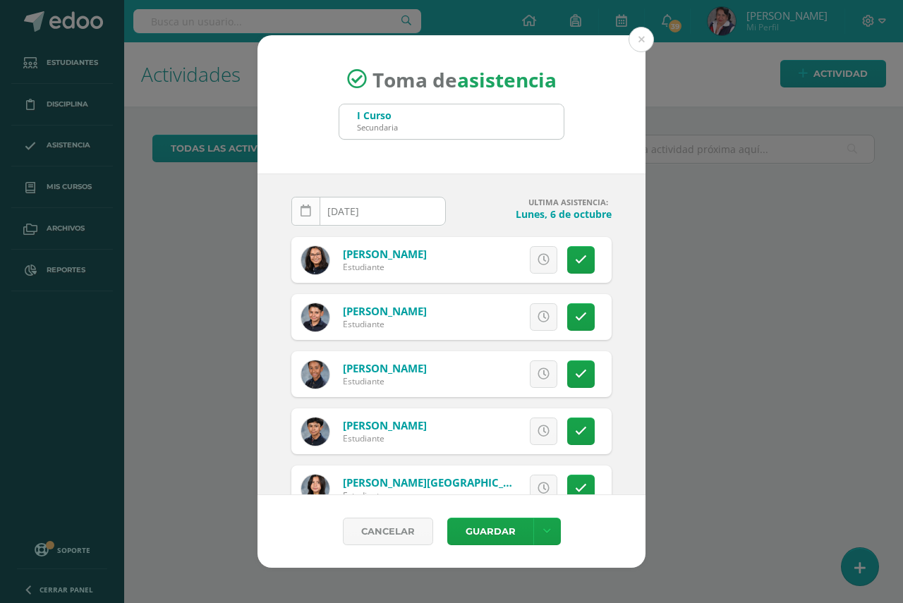
click at [309, 210] on icon at bounding box center [305, 211] width 11 height 12
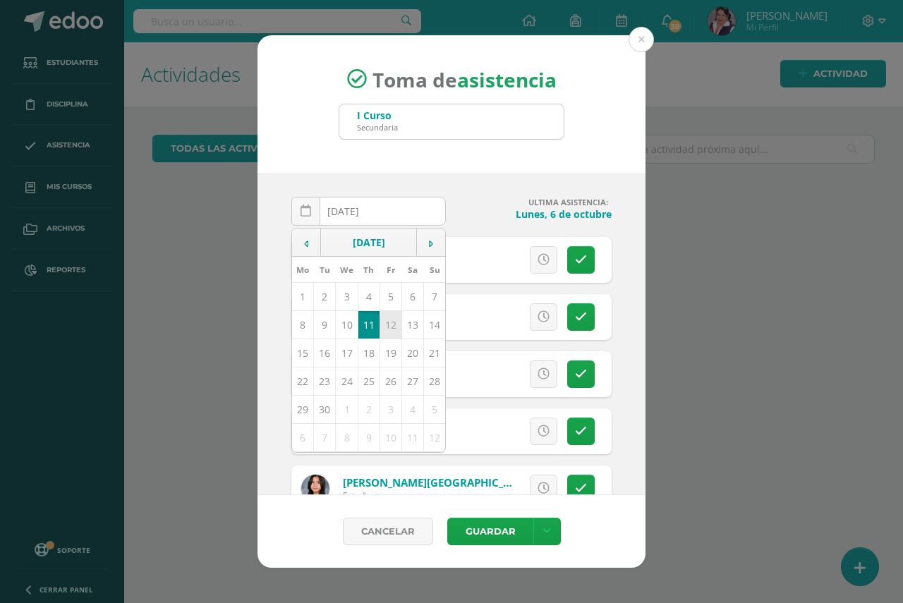
click at [389, 325] on td "12" at bounding box center [390, 325] width 22 height 28
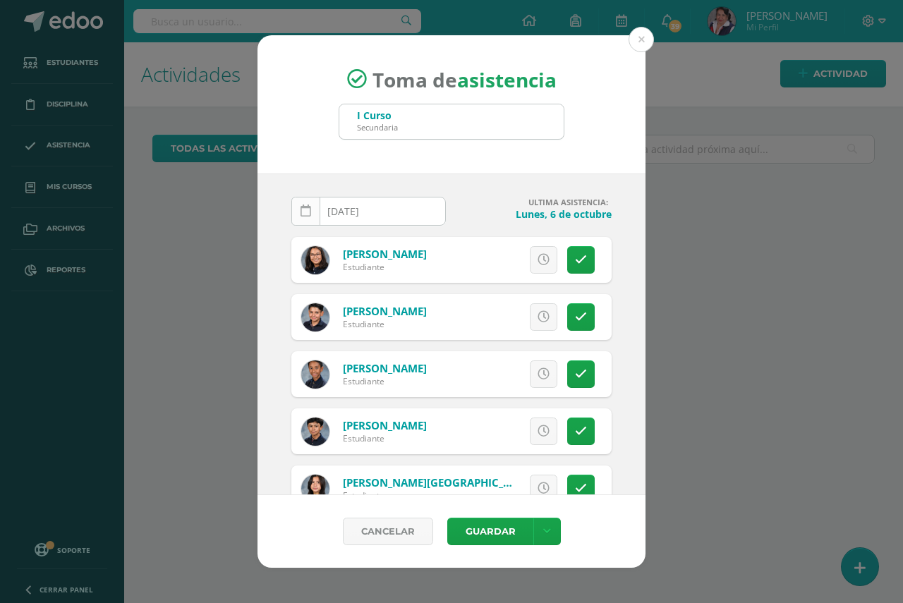
click at [304, 214] on icon at bounding box center [305, 211] width 11 height 12
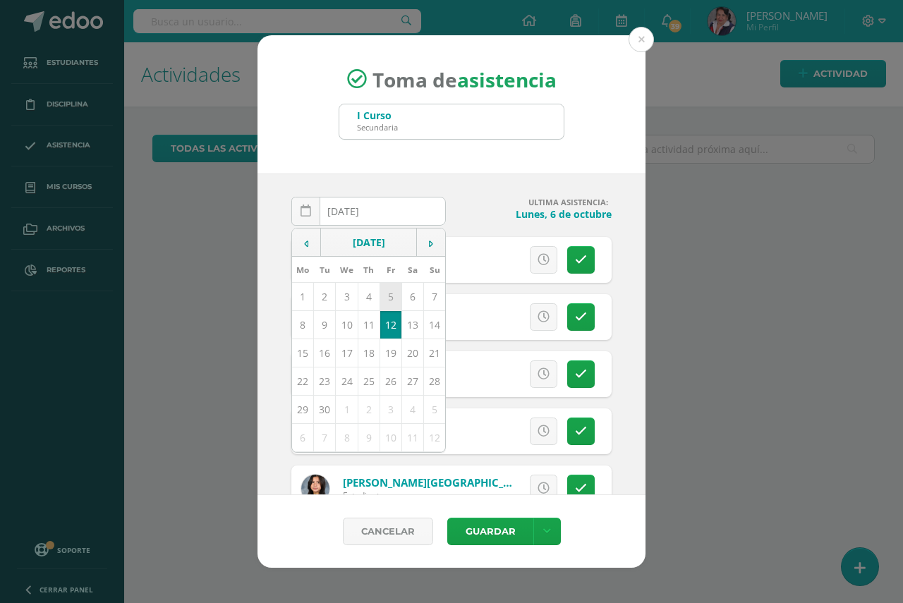
click at [387, 298] on td "5" at bounding box center [390, 297] width 22 height 28
type input "[DATE]"
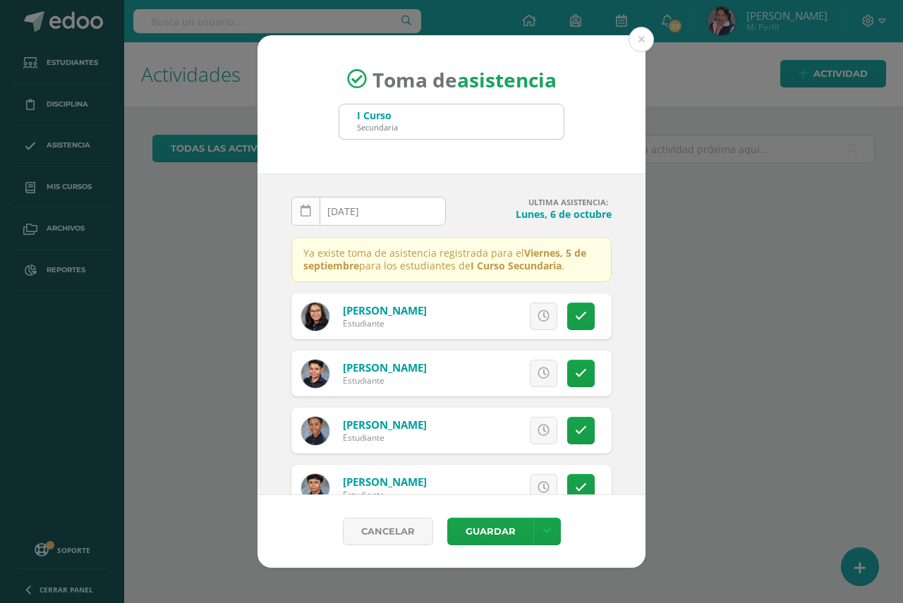
click at [303, 221] on link at bounding box center [305, 211] width 29 height 29
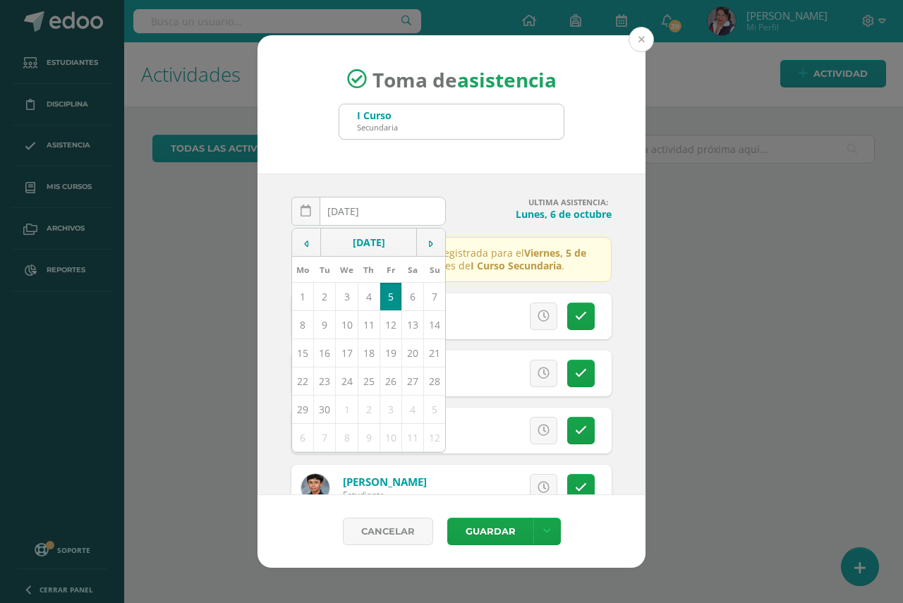
click at [641, 38] on button at bounding box center [640, 39] width 25 height 25
